Goal: Information Seeking & Learning: Learn about a topic

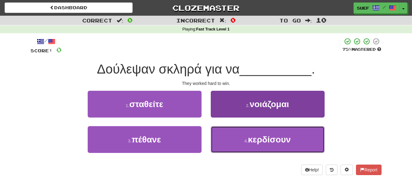
click at [270, 144] on button "4 . κερδίσουν" at bounding box center [268, 139] width 114 height 27
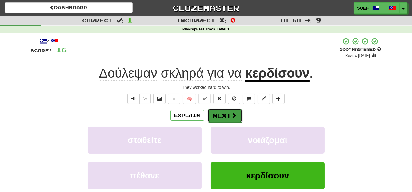
click at [233, 115] on span at bounding box center [234, 116] width 6 height 6
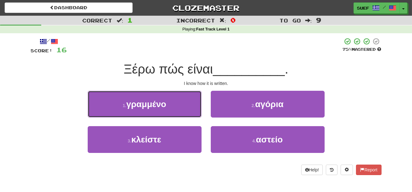
click at [160, 107] on span "γραμμένο" at bounding box center [146, 104] width 40 height 10
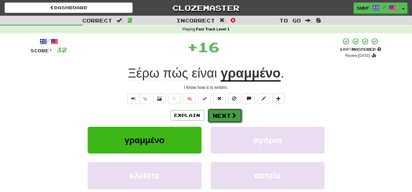
click at [231, 113] on span at bounding box center [234, 116] width 6 height 6
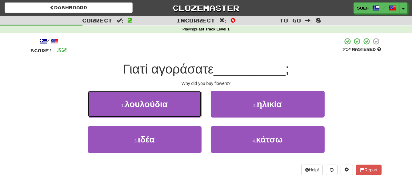
click at [168, 103] on button "1 . λουλούδια" at bounding box center [145, 104] width 114 height 27
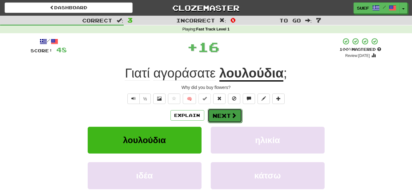
click at [233, 115] on span at bounding box center [234, 116] width 6 height 6
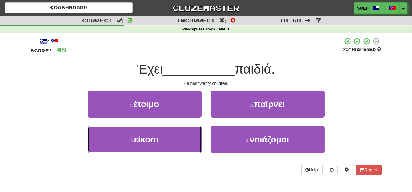
click at [165, 142] on button "3 . είκοσι" at bounding box center [145, 139] width 114 height 27
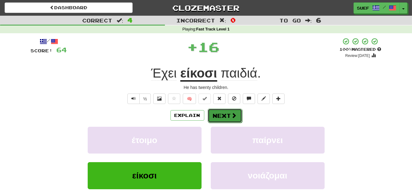
click at [229, 113] on button "Next" at bounding box center [225, 116] width 34 height 14
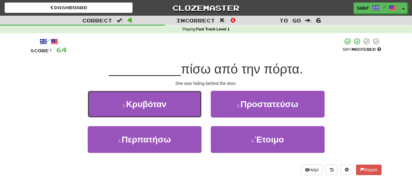
click at [160, 106] on span "Κρυβόταν" at bounding box center [146, 104] width 41 height 10
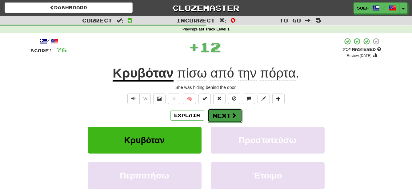
click at [231, 113] on span at bounding box center [234, 116] width 6 height 6
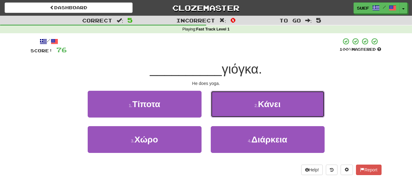
click at [270, 105] on span "Κάνει" at bounding box center [269, 104] width 22 height 10
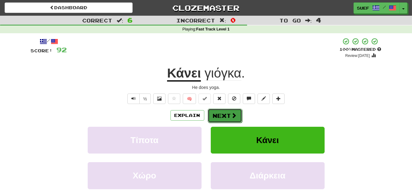
click at [232, 114] on span at bounding box center [234, 116] width 6 height 6
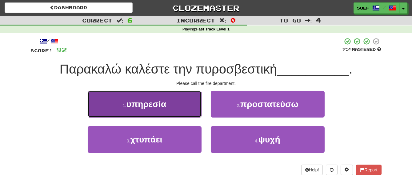
click at [169, 108] on button "1 . υπηρεσία" at bounding box center [145, 104] width 114 height 27
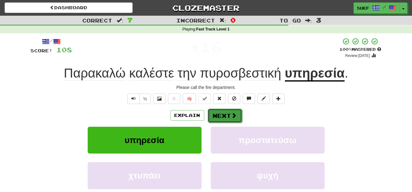
click at [234, 115] on span at bounding box center [234, 116] width 6 height 6
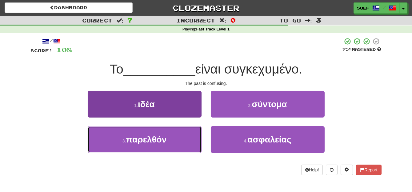
click at [163, 139] on span "παρελθόν" at bounding box center [146, 140] width 41 height 10
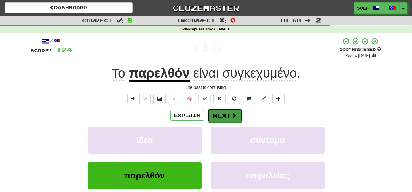
click at [232, 113] on span at bounding box center [234, 116] width 6 height 6
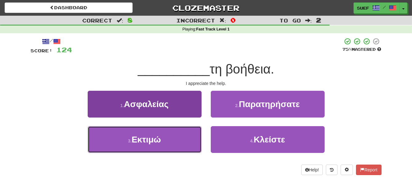
click at [170, 139] on button "3 . Εκτιμώ" at bounding box center [145, 139] width 114 height 27
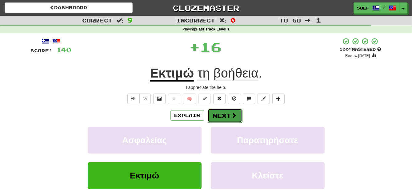
click at [232, 113] on span at bounding box center [234, 116] width 6 height 6
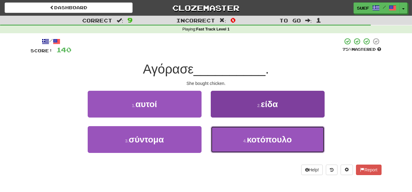
click at [252, 138] on span "κοτόπουλο" at bounding box center [269, 140] width 45 height 10
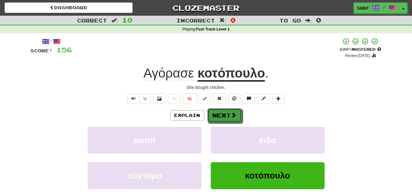
click at [233, 112] on span at bounding box center [234, 115] width 6 height 6
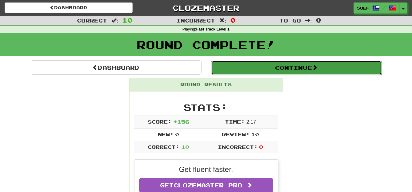
click at [307, 66] on button "Continue" at bounding box center [296, 68] width 171 height 14
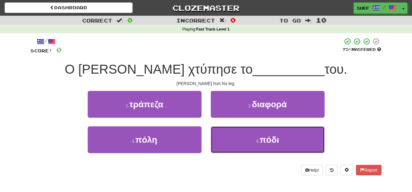
click at [281, 136] on button "4 . πόδι" at bounding box center [268, 139] width 114 height 27
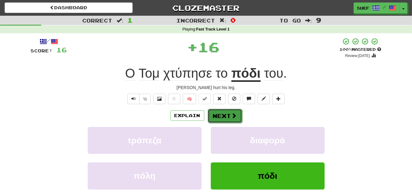
click at [233, 116] on span at bounding box center [234, 116] width 6 height 6
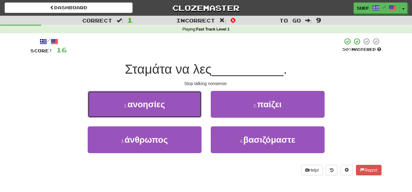
click at [170, 108] on button "1 . ανοησίες" at bounding box center [145, 104] width 114 height 27
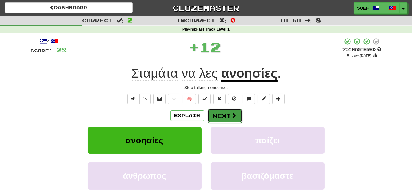
click at [227, 116] on button "Next" at bounding box center [225, 116] width 34 height 14
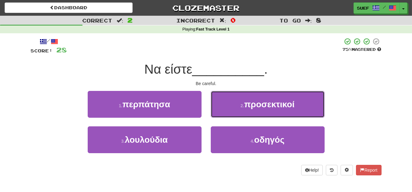
click at [282, 104] on span "προσεκτικοί" at bounding box center [269, 104] width 50 height 10
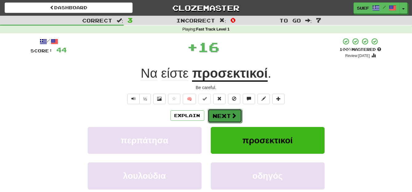
click at [233, 114] on span at bounding box center [234, 116] width 6 height 6
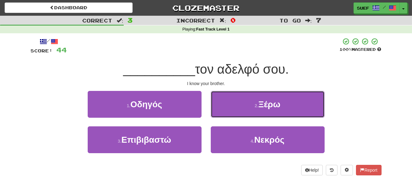
click at [271, 103] on span "Ξέρω" at bounding box center [269, 104] width 22 height 10
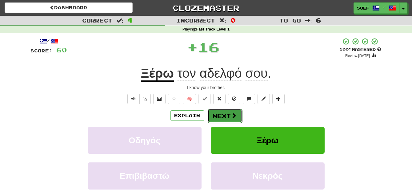
click at [229, 114] on button "Next" at bounding box center [225, 116] width 34 height 14
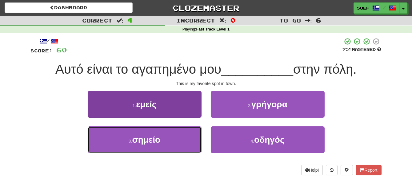
click at [160, 146] on button "3 . σημείο" at bounding box center [145, 139] width 114 height 27
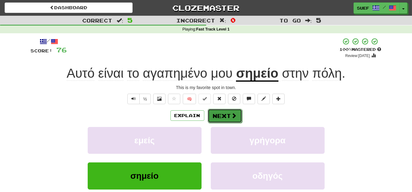
click at [233, 113] on span at bounding box center [234, 116] width 6 height 6
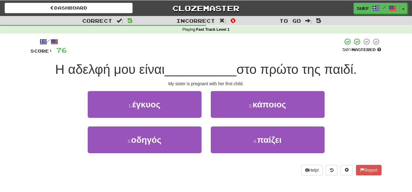
scroll to position [2, 0]
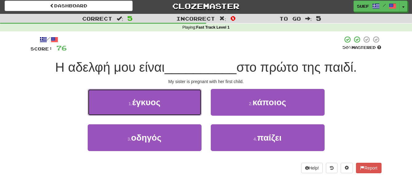
click at [169, 102] on button "1 . έγκυος" at bounding box center [145, 102] width 114 height 27
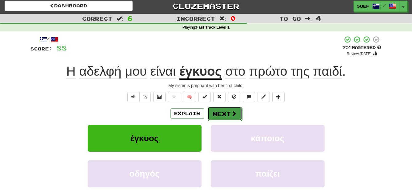
click at [229, 114] on button "Next" at bounding box center [225, 114] width 34 height 14
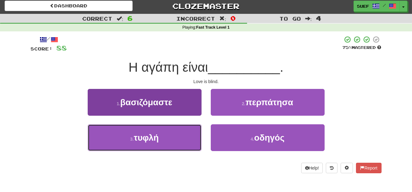
click at [171, 139] on button "3 . τυφλή" at bounding box center [145, 137] width 114 height 27
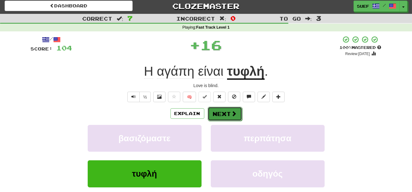
click at [231, 113] on span at bounding box center [234, 114] width 6 height 6
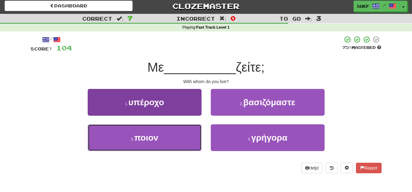
click at [167, 137] on button "3 . ποιον" at bounding box center [145, 137] width 114 height 27
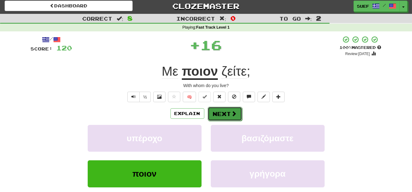
click at [229, 112] on button "Next" at bounding box center [225, 114] width 34 height 14
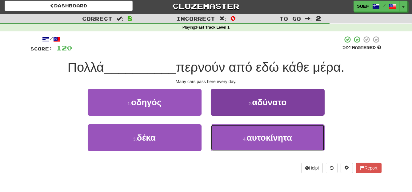
click at [255, 140] on span "αυτοκίνητα" at bounding box center [269, 138] width 45 height 10
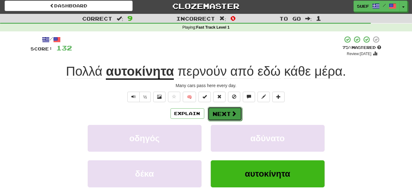
click at [230, 111] on button "Next" at bounding box center [225, 114] width 34 height 14
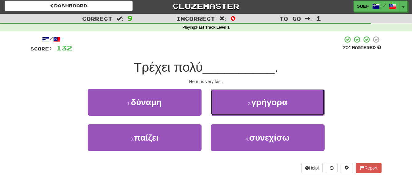
click at [293, 102] on button "2 . γρήγορα" at bounding box center [268, 102] width 114 height 27
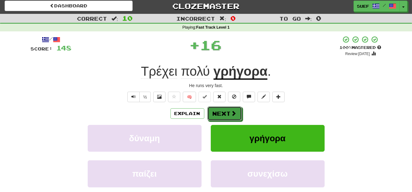
click at [234, 113] on span at bounding box center [234, 113] width 6 height 6
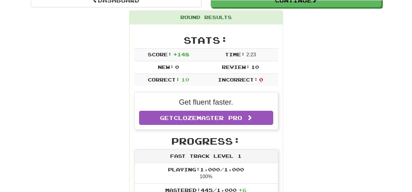
scroll to position [0, 0]
